Goal: Task Accomplishment & Management: Manage account settings

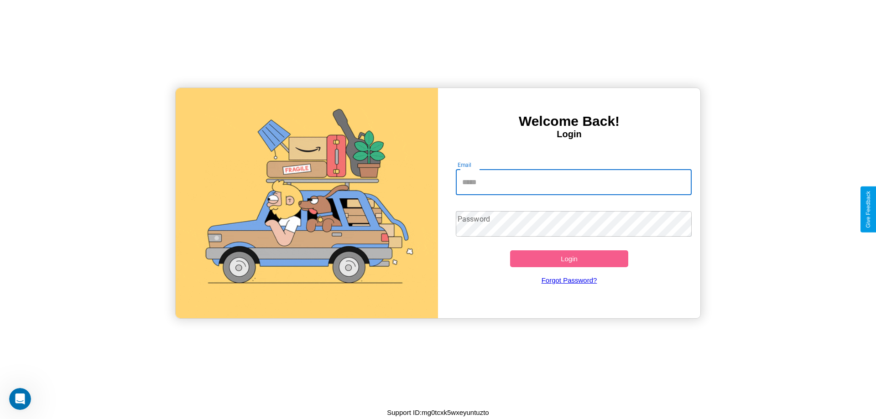
click at [573, 182] on input "Email" at bounding box center [574, 183] width 236 height 26
type input "**********"
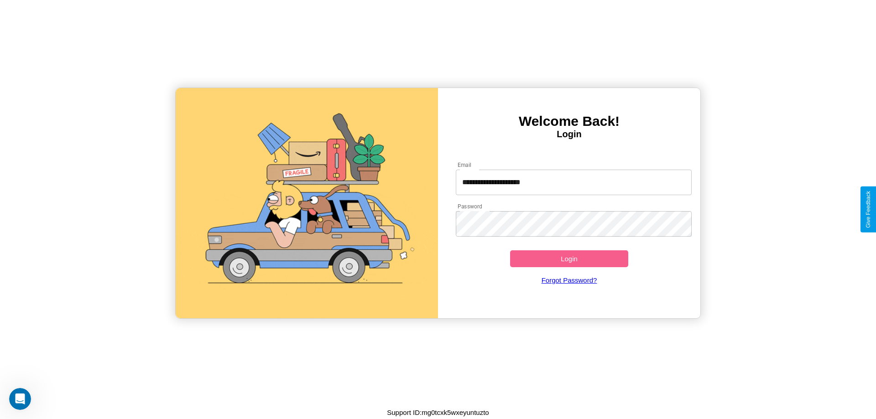
click at [569, 259] on button "Login" at bounding box center [569, 258] width 118 height 17
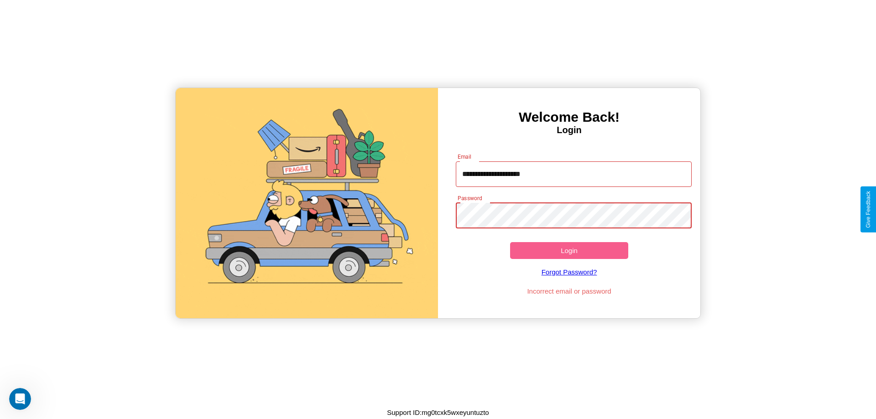
click at [569, 250] on button "Login" at bounding box center [569, 250] width 118 height 17
